Goal: Information Seeking & Learning: Learn about a topic

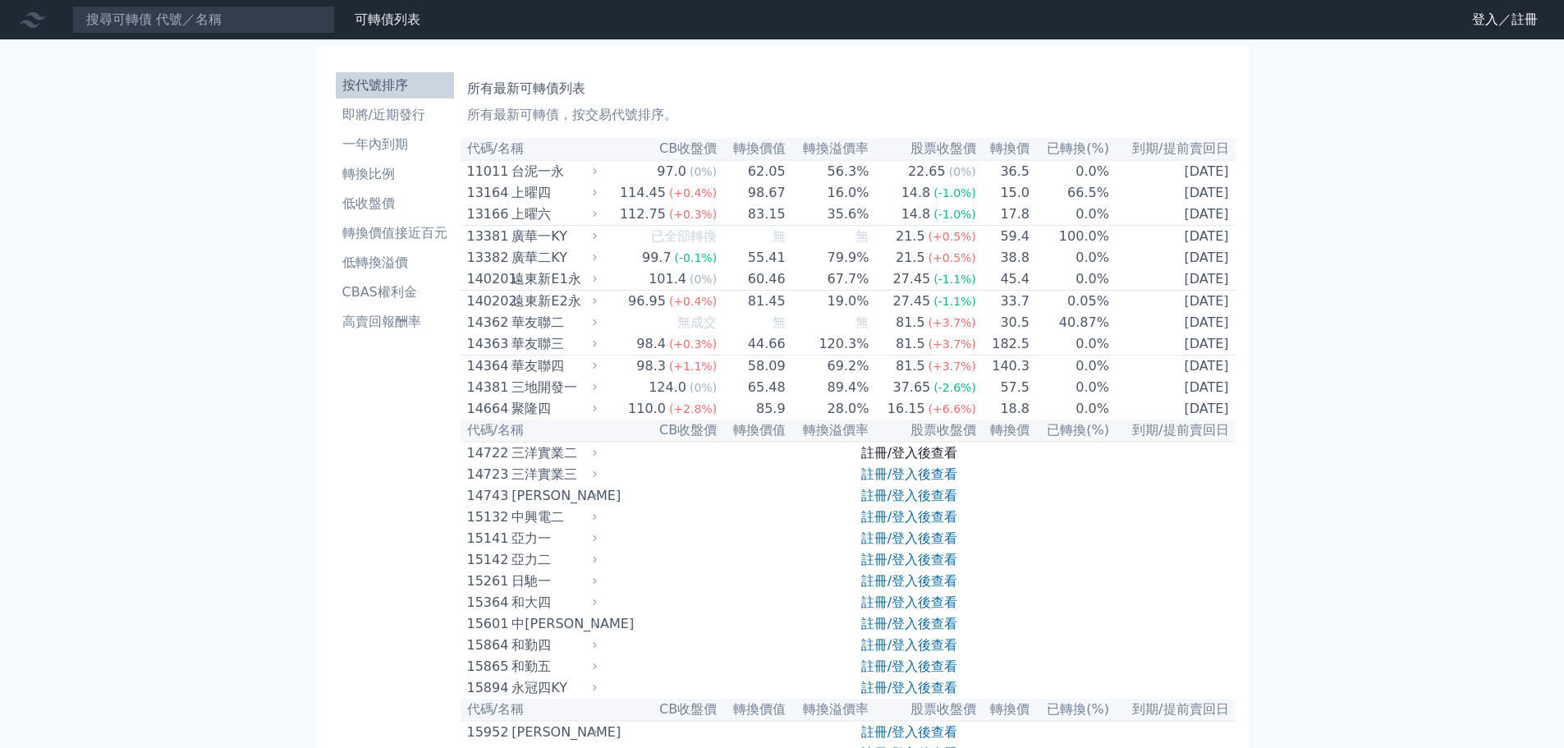
click at [916, 461] on link "註冊/登入後查看" at bounding box center [909, 453] width 96 height 16
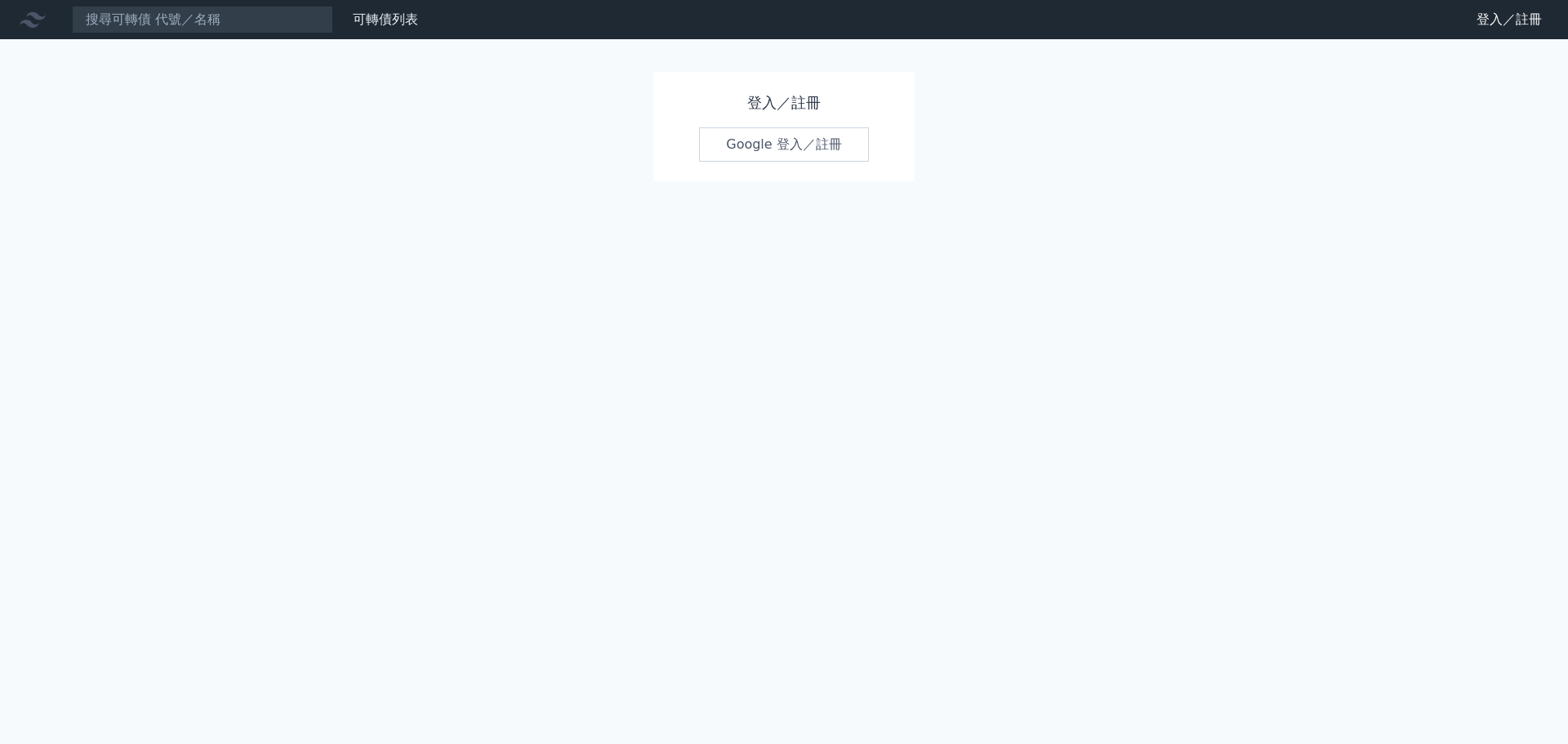
click at [805, 147] on link "Google 登入／註冊" at bounding box center [784, 144] width 170 height 34
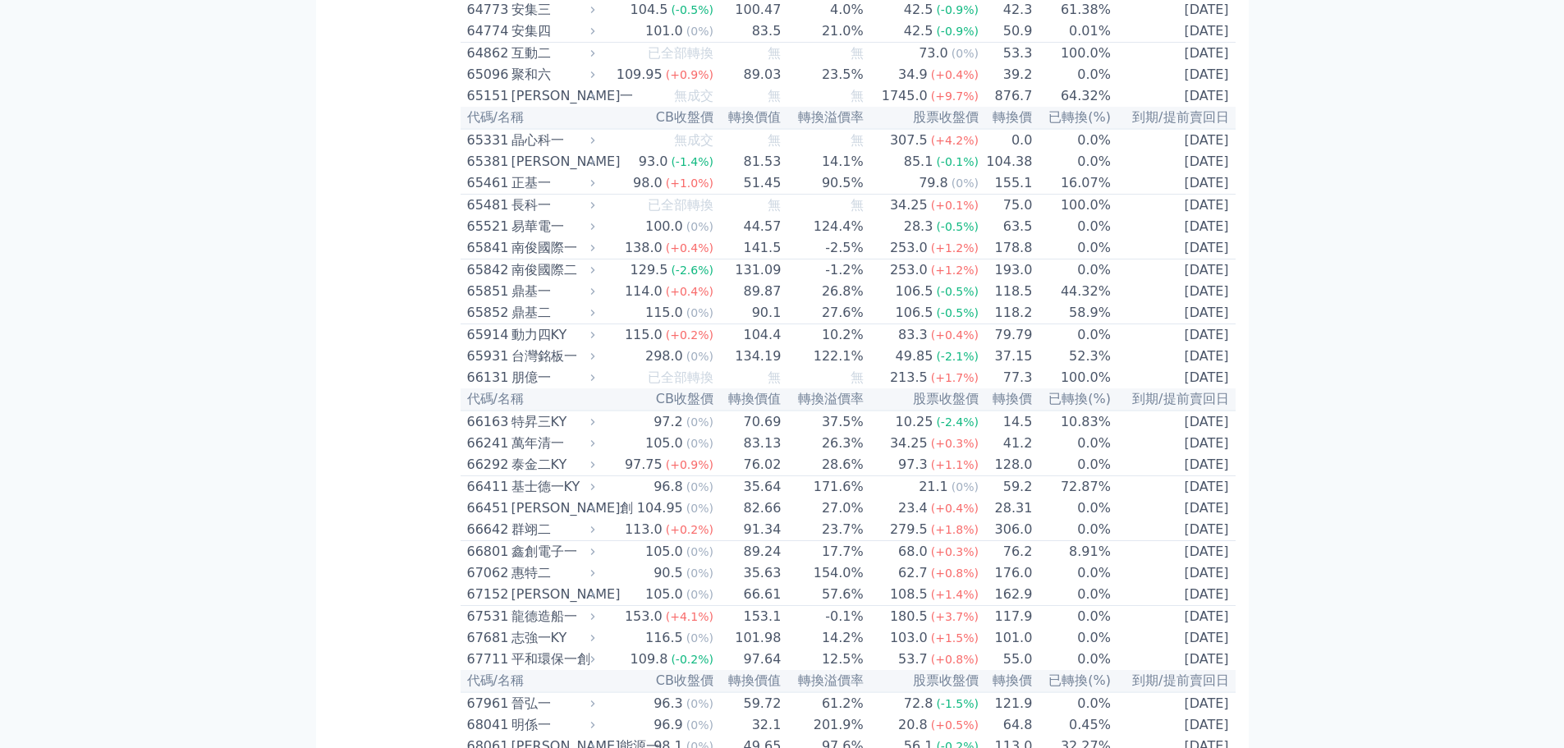
scroll to position [4530, 0]
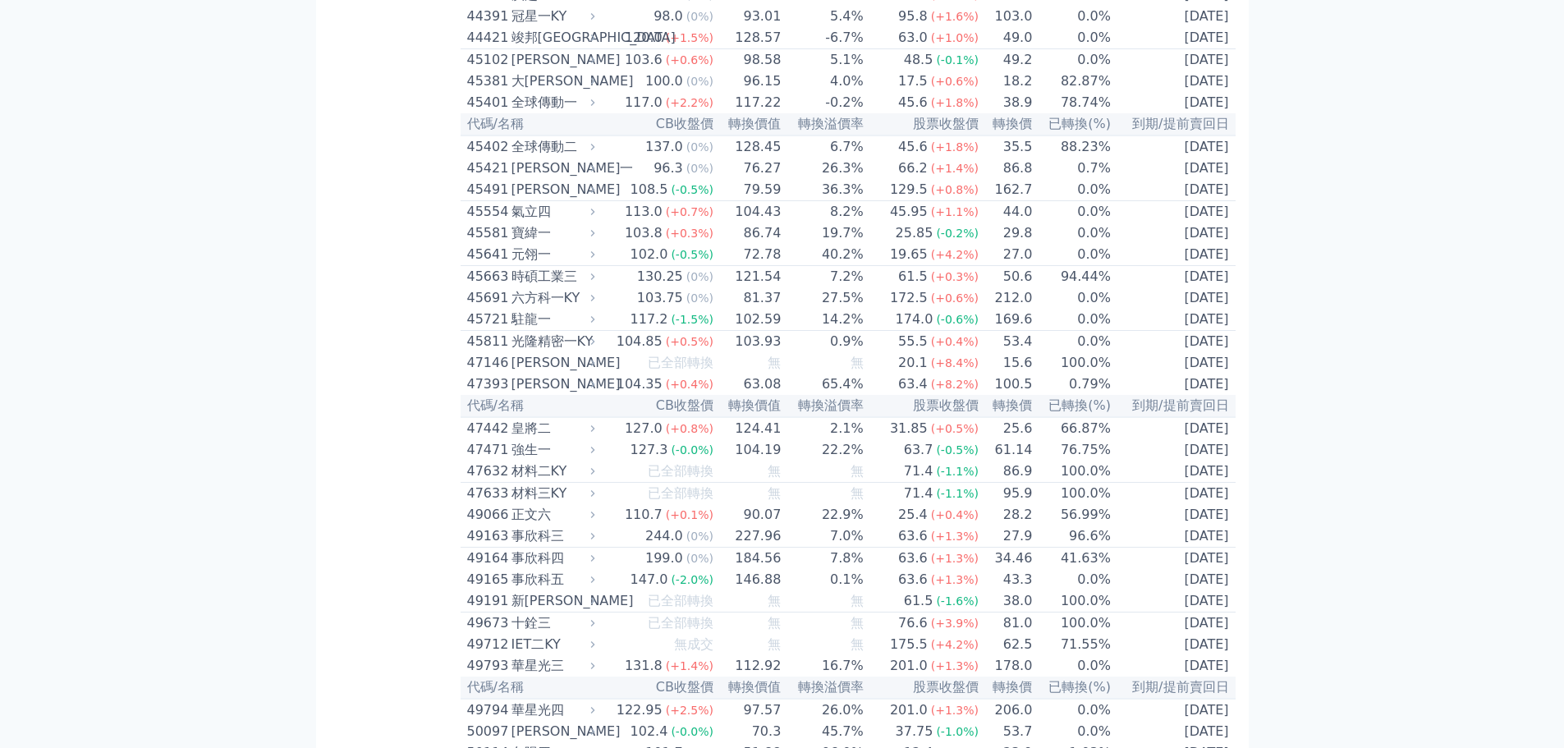
click at [330, 436] on div "按代號排序 即將/近期發行 一年內到期 轉換比例 低收盤價 轉換價值接近百元 低轉換溢價 CBAS權利金 高賣回報酬率" at bounding box center [394, 273] width 131 height 9474
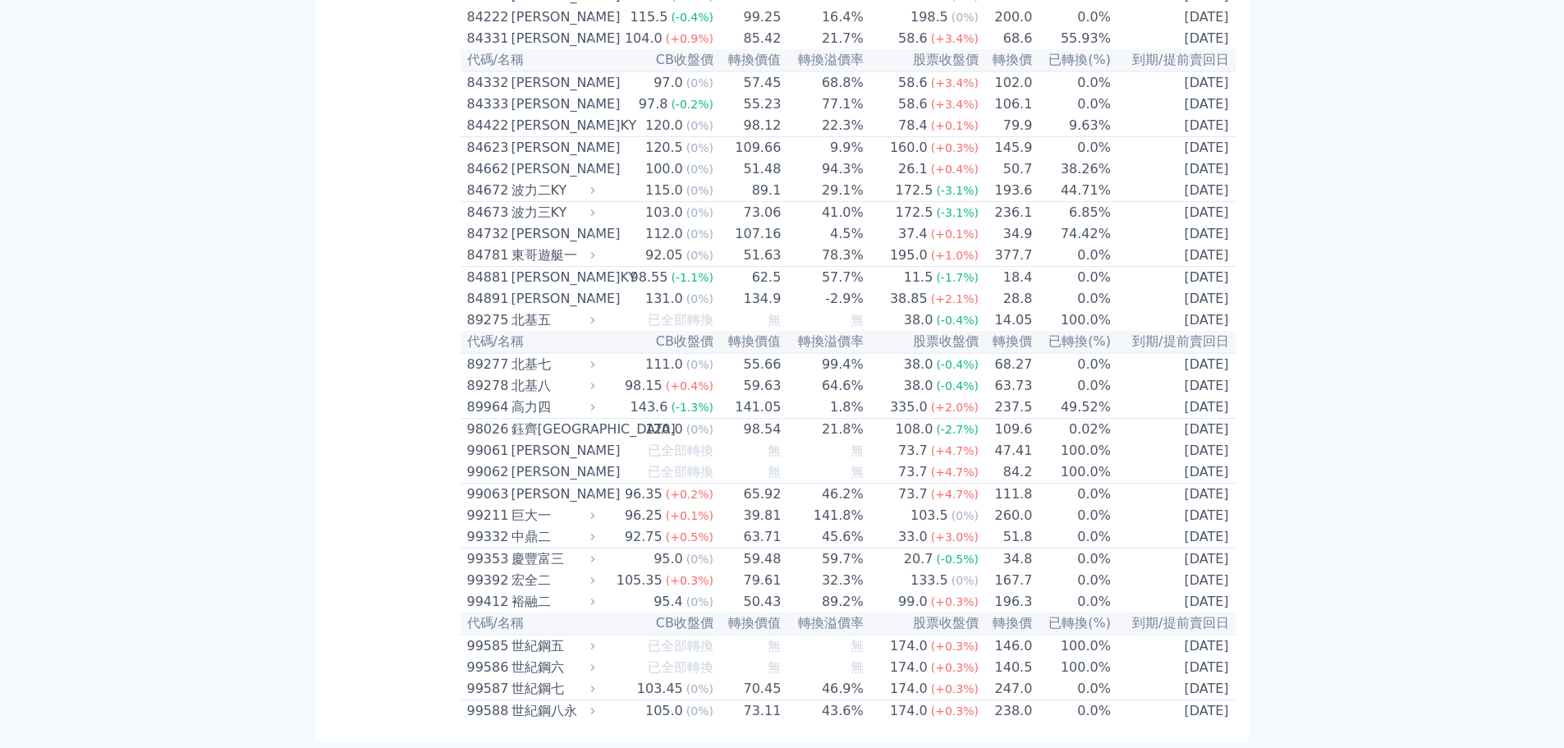
scroll to position [4111, 0]
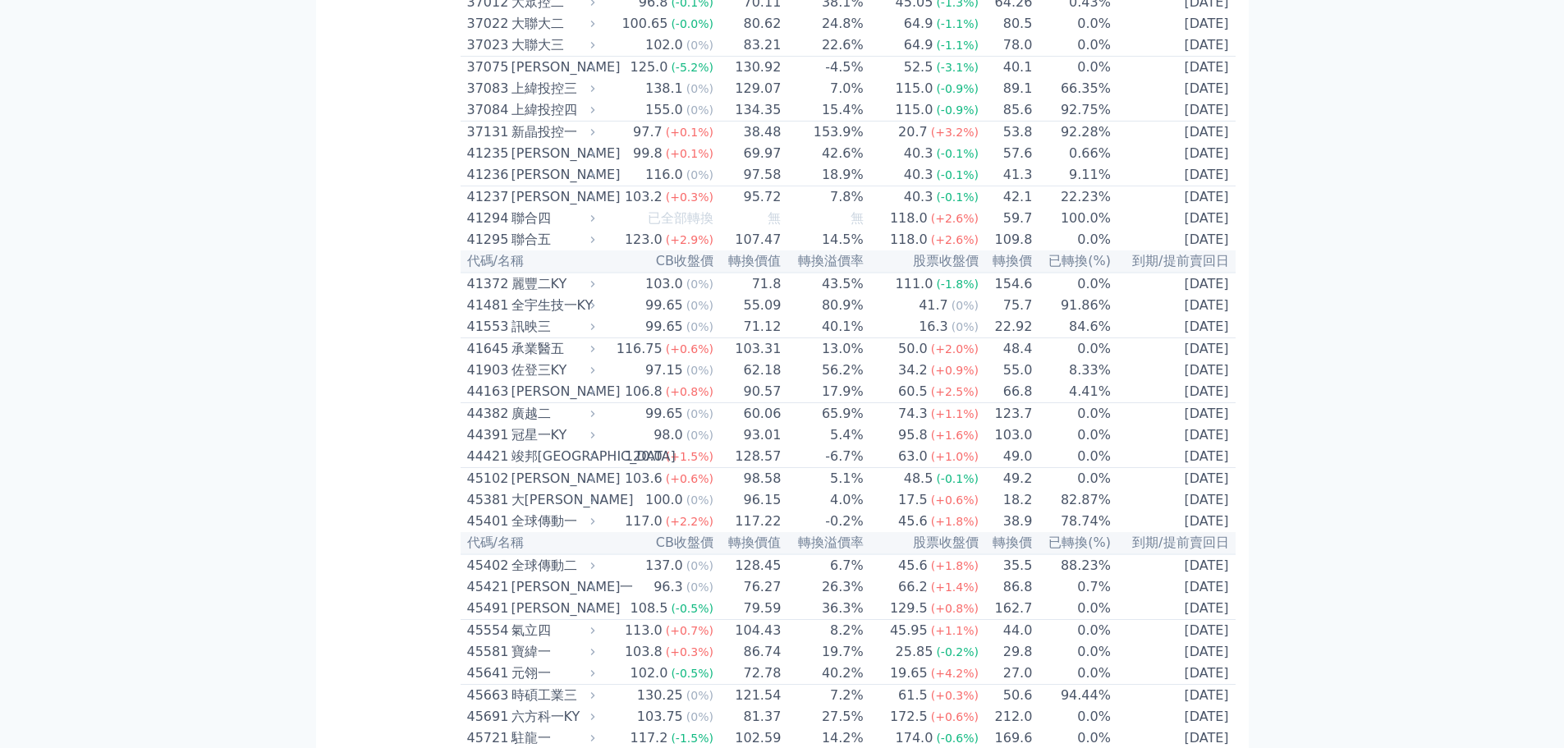
click at [372, 484] on div "按代號排序 即將/近期發行 一年內到期 轉換比例 低收盤價 轉換價值接近百元 低轉換溢價 CBAS權利金 高賣回報酬率" at bounding box center [394, 691] width 131 height 9474
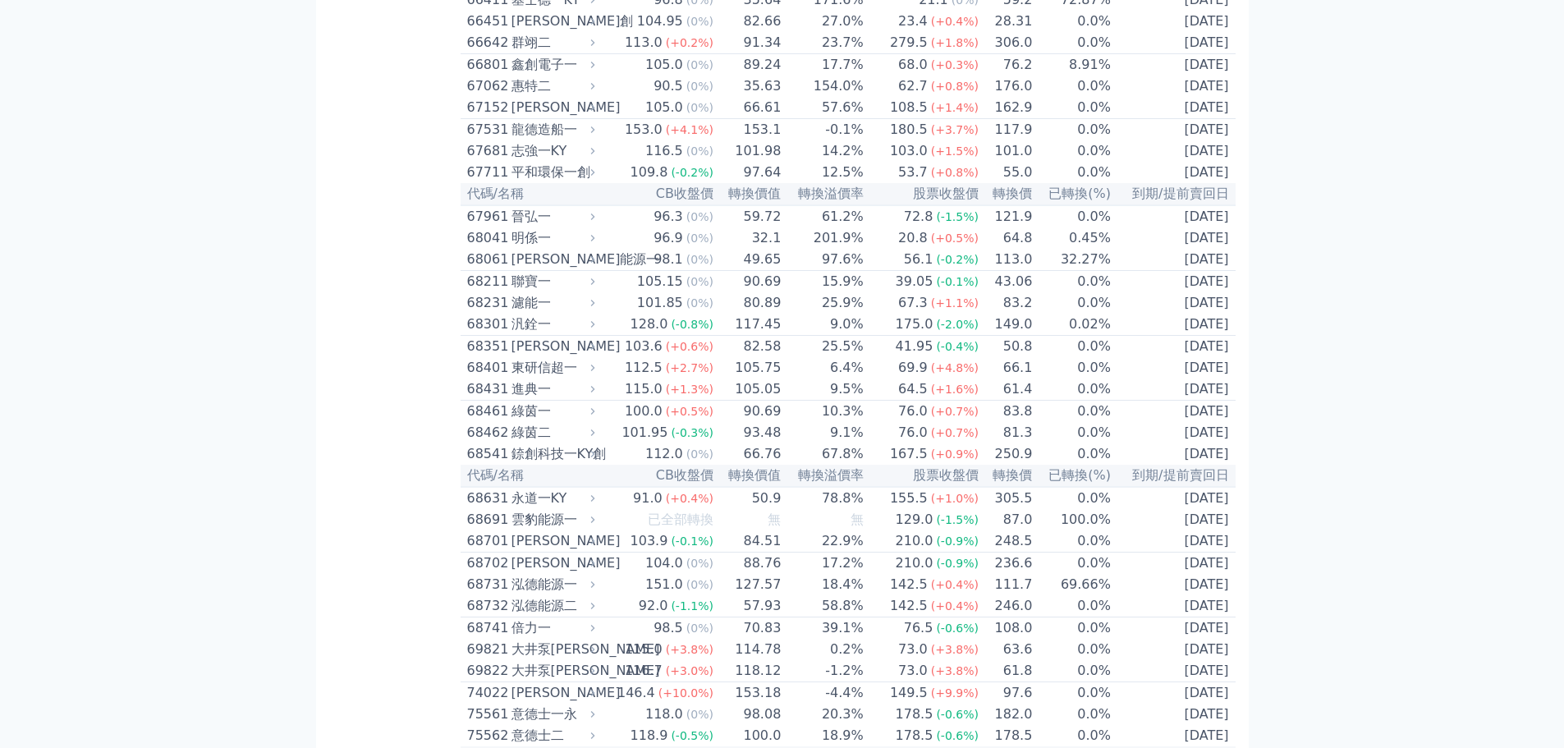
scroll to position [4530, 0]
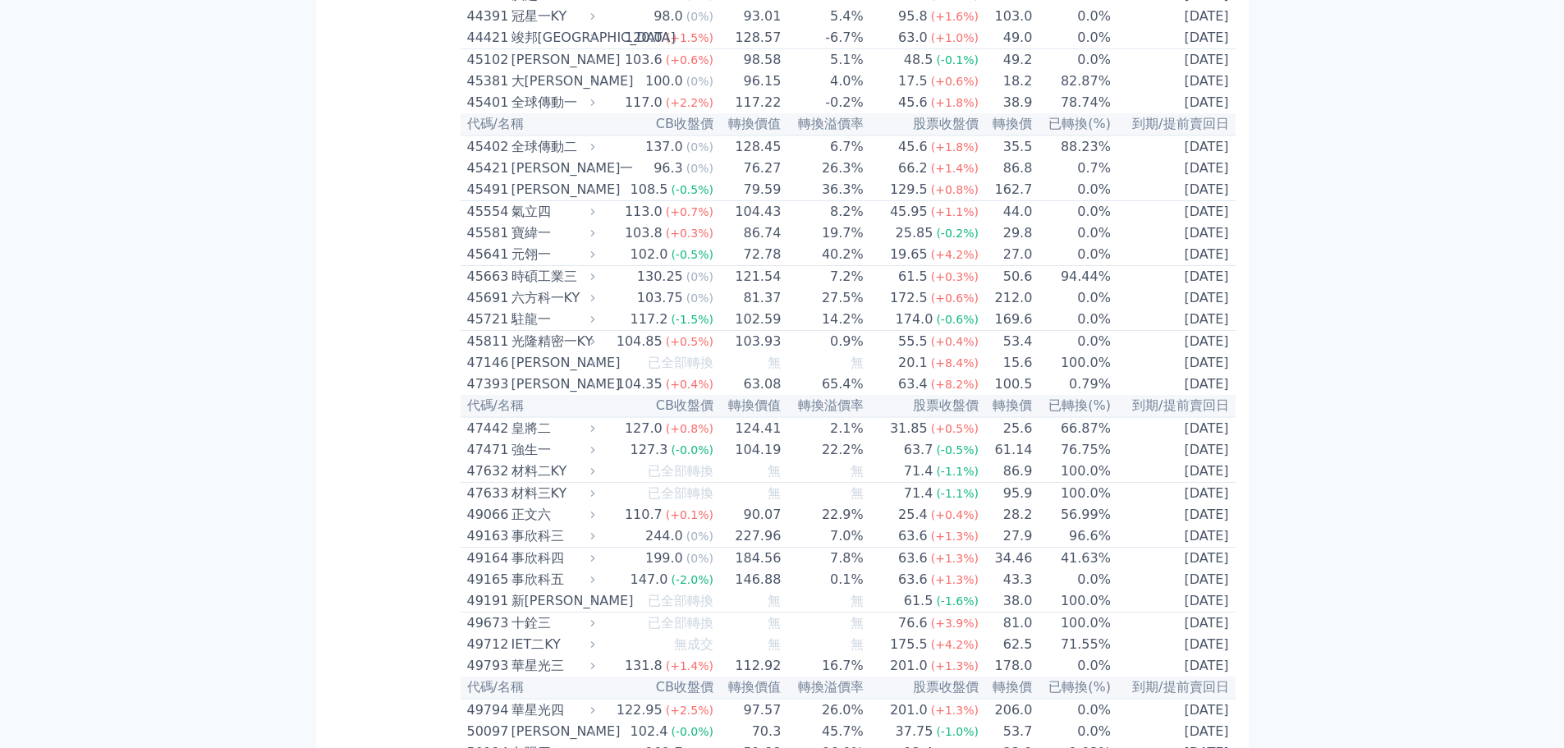
click at [377, 537] on div "按代號排序 即將/近期發行 一年內到期 轉換比例 低收盤價 轉換價值接近百元 低轉換溢價 CBAS權利金 高賣回報酬率" at bounding box center [394, 273] width 131 height 9474
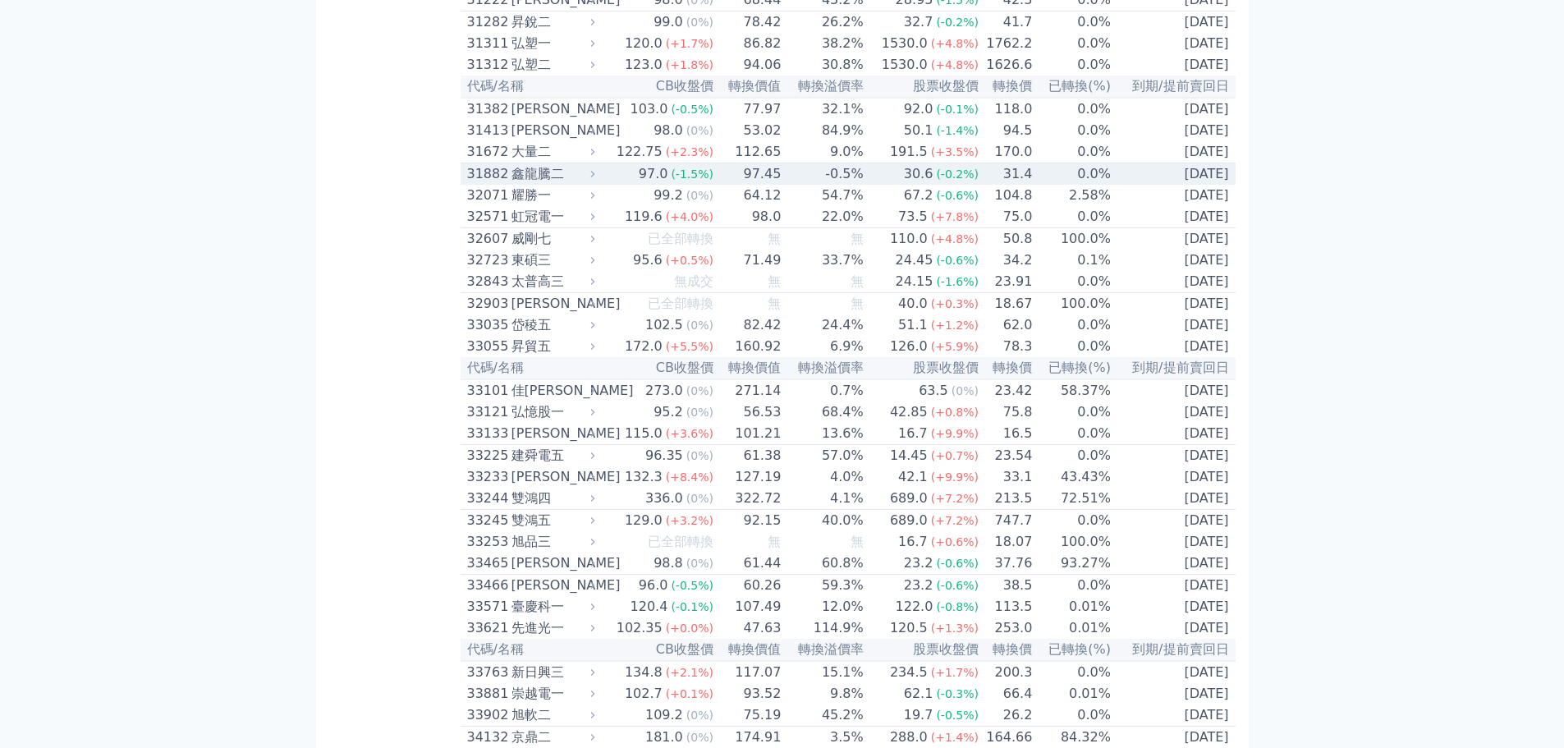
click at [553, 184] on div "鑫龍騰二" at bounding box center [551, 174] width 80 height 20
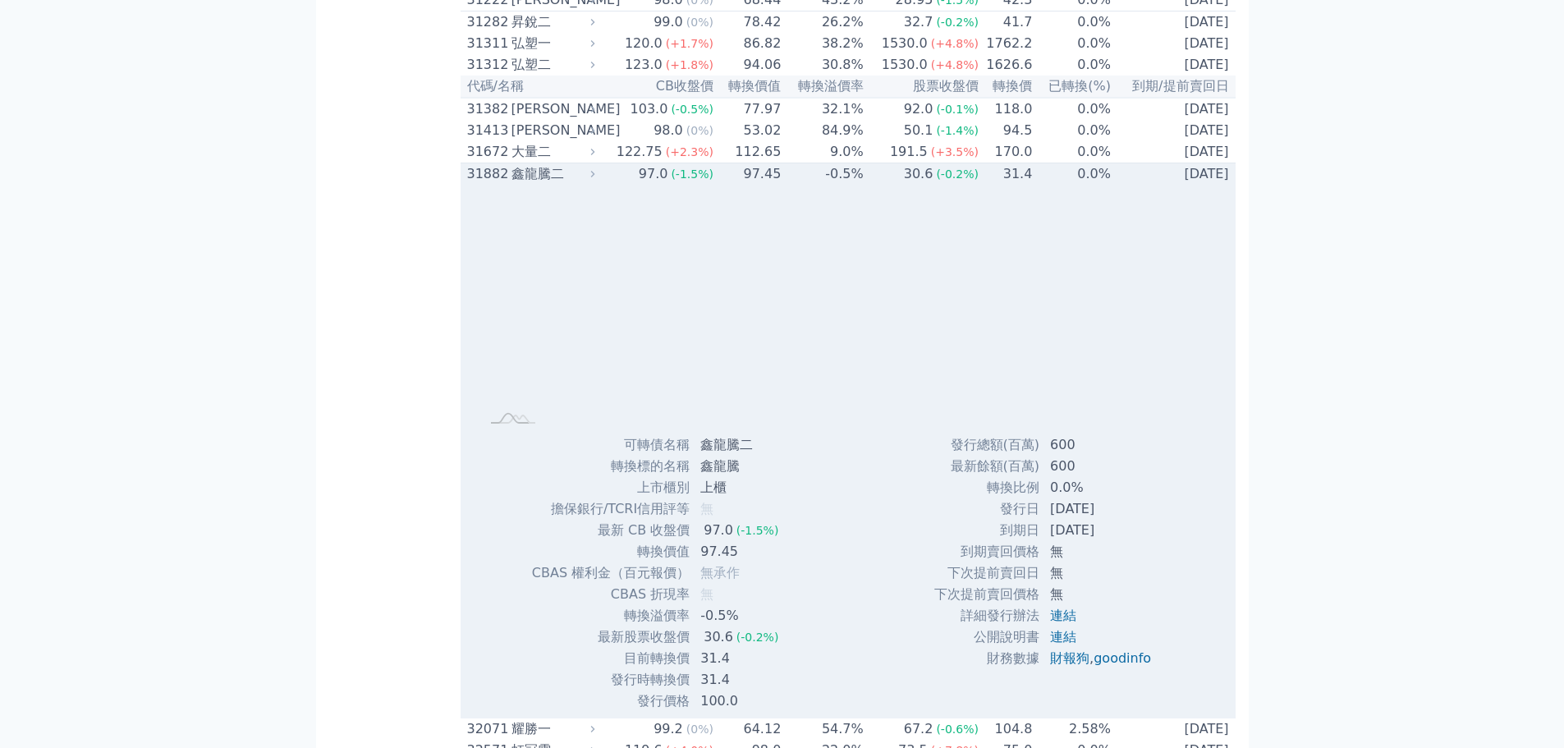
scroll to position [2843, 0]
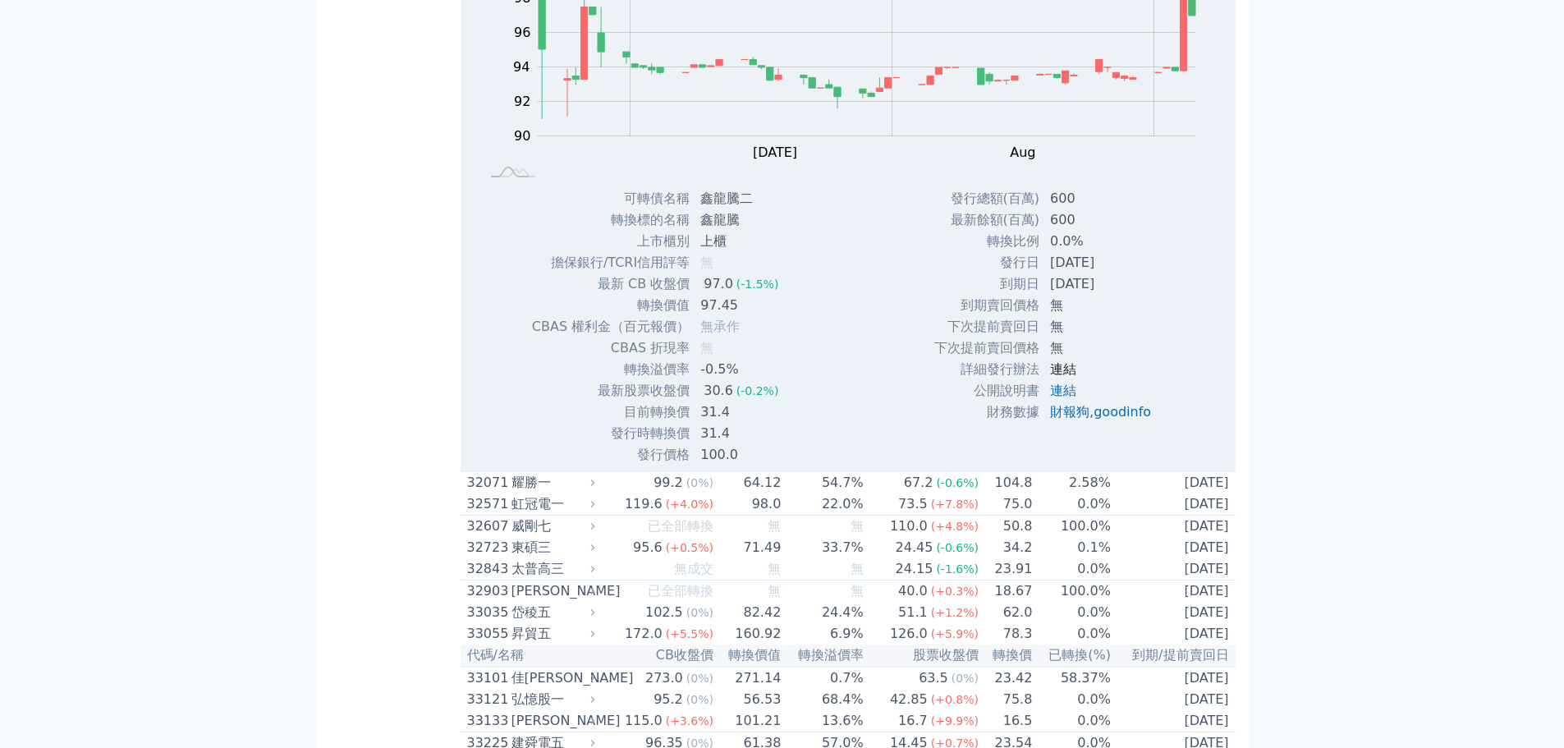
click at [1052, 377] on link "連結" at bounding box center [1063, 369] width 26 height 16
